Goal: Share content: Share content

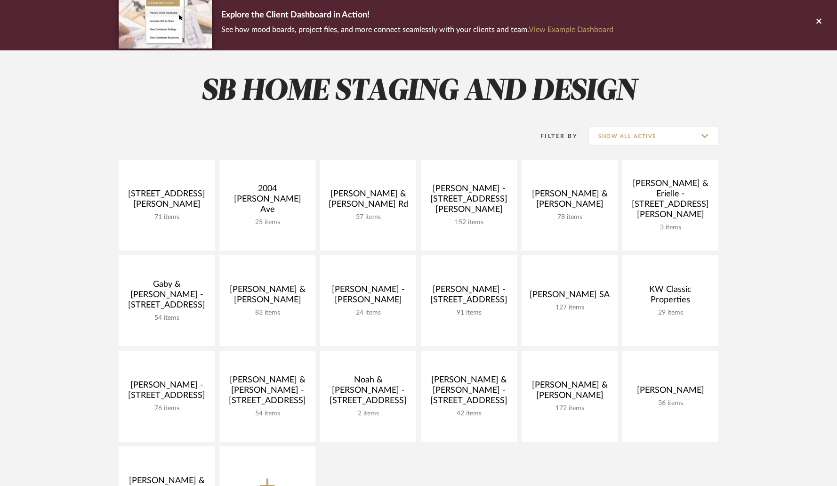
scroll to position [74, 0]
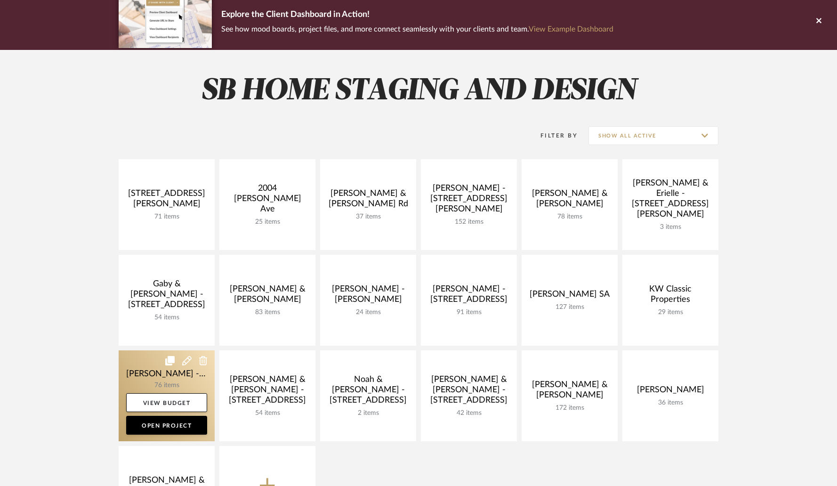
click at [187, 378] on link at bounding box center [167, 395] width 96 height 91
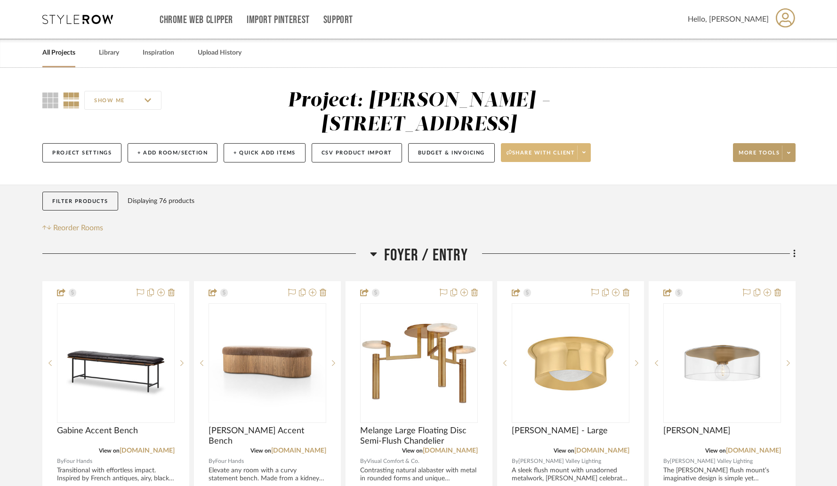
click at [585, 152] on icon at bounding box center [583, 153] width 3 height 2
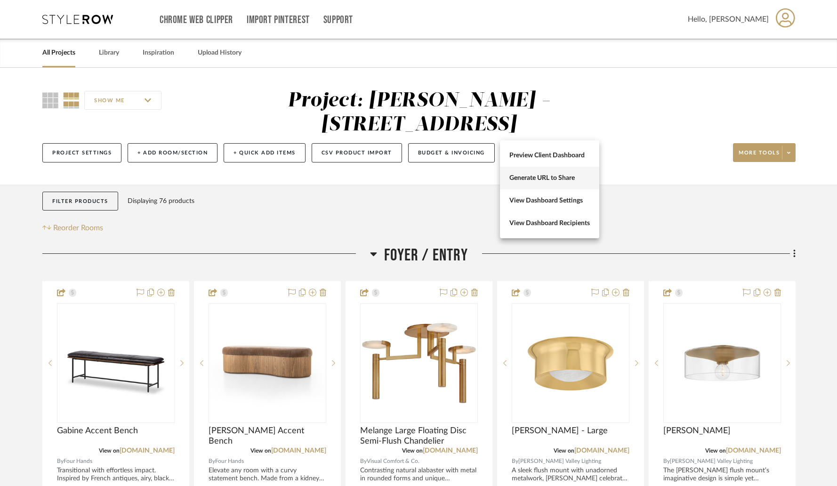
click at [558, 178] on span "Generate URL to Share" at bounding box center [549, 178] width 80 height 8
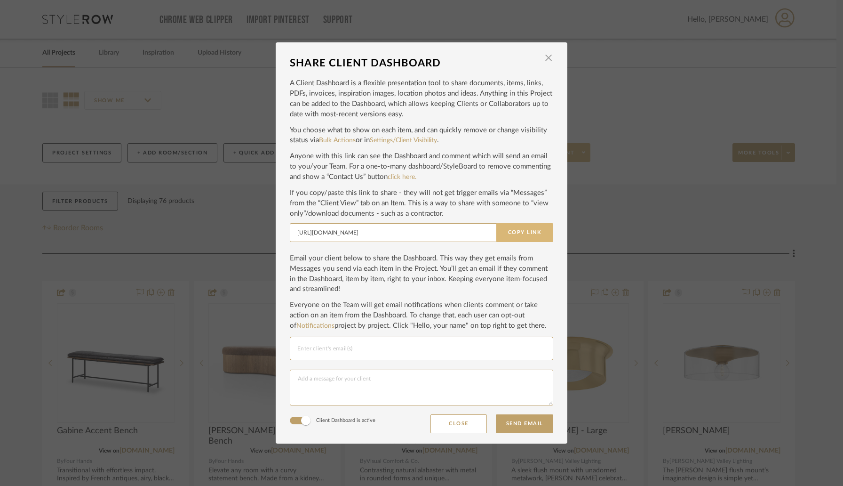
click at [517, 234] on button "Copy Link" at bounding box center [524, 232] width 57 height 19
click at [544, 60] on span "button" at bounding box center [548, 57] width 19 height 19
